Goal: Task Accomplishment & Management: Manage account settings

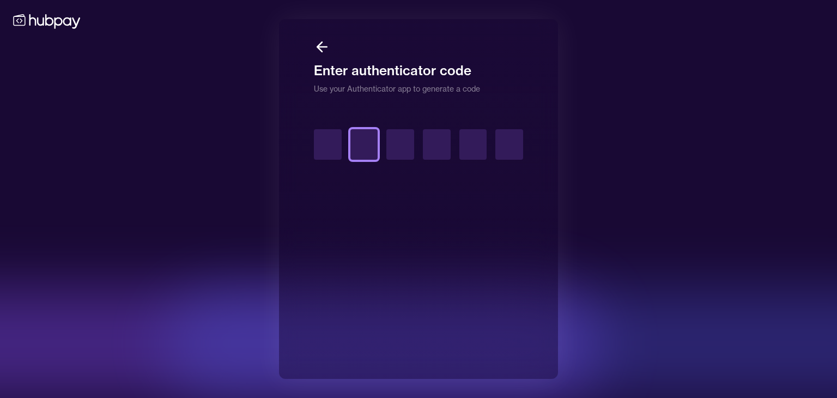
type input "*"
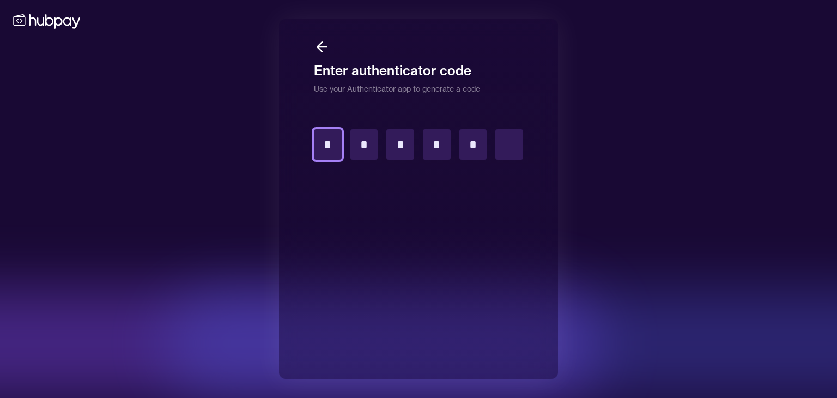
click at [329, 148] on input "*" at bounding box center [328, 144] width 28 height 31
